Goal: Check status: Check status

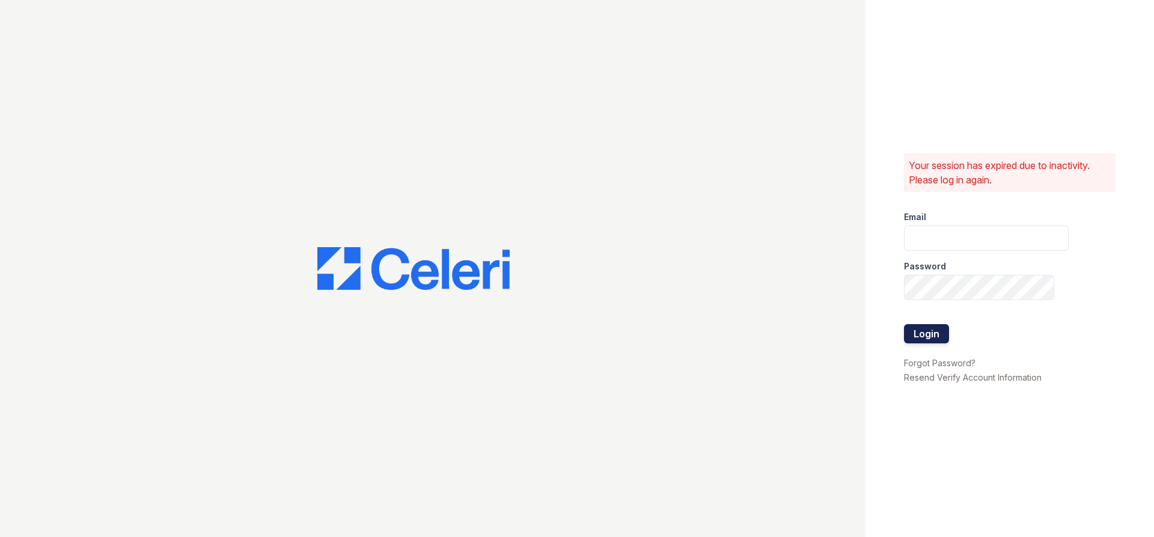
type input "[PERSON_NAME][EMAIL_ADDRESS][DOMAIN_NAME]"
click at [913, 339] on button "Login" at bounding box center [926, 333] width 45 height 19
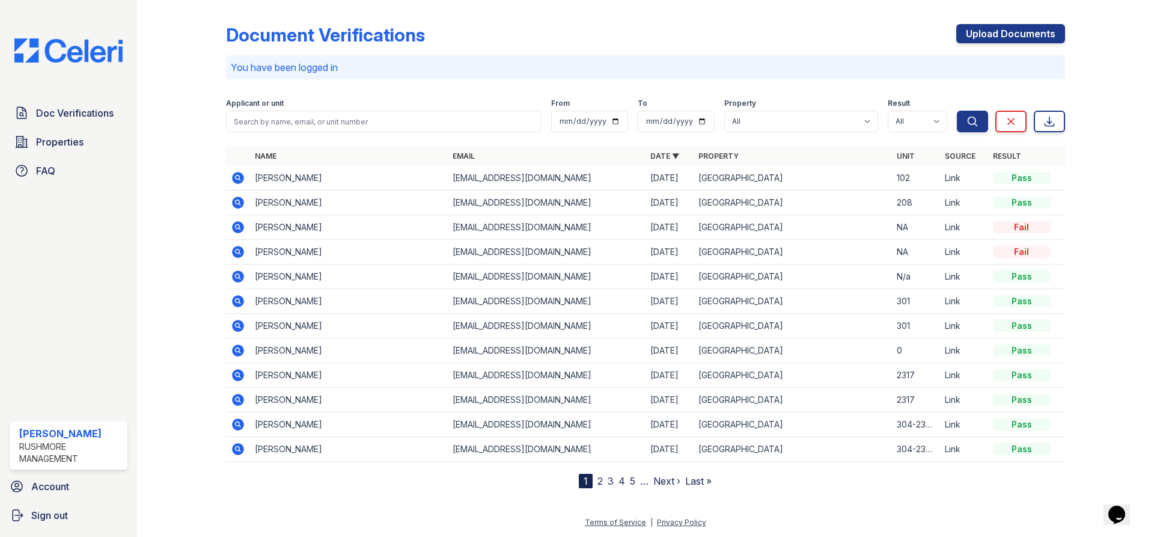
click at [235, 179] on icon at bounding box center [238, 178] width 12 height 12
